Goal: Find specific page/section: Find specific page/section

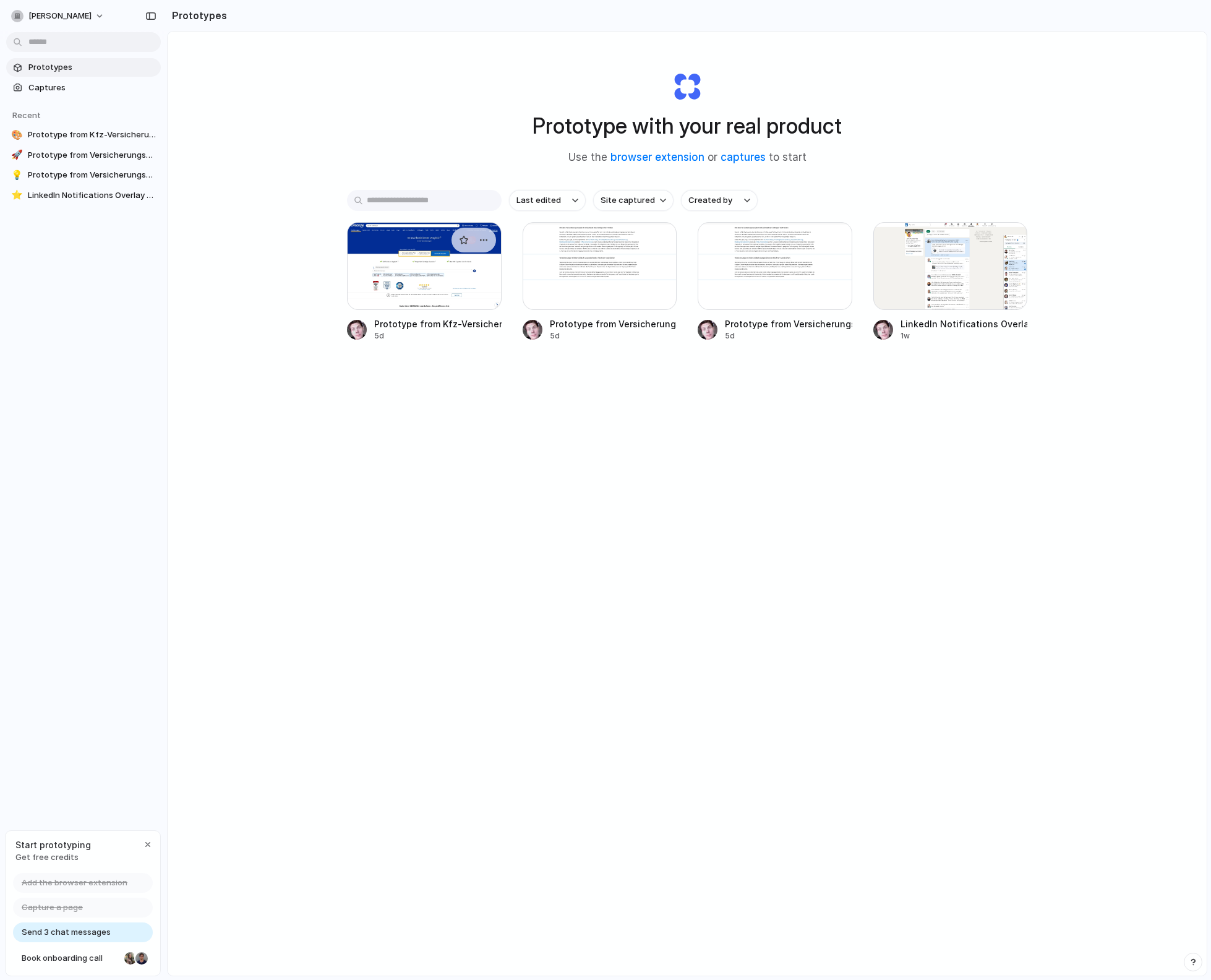
click at [452, 278] on div at bounding box center [424, 266] width 155 height 88
